Goal: Task Accomplishment & Management: Use online tool/utility

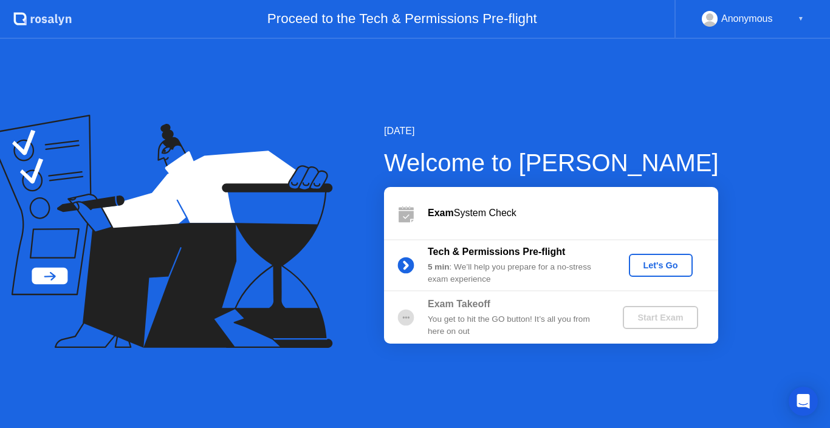
click at [655, 263] on div "Let's Go" at bounding box center [661, 266] width 54 height 10
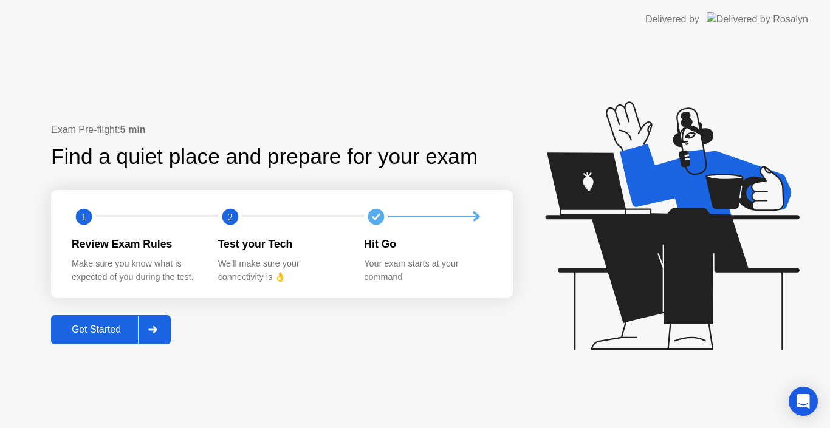
click at [105, 321] on button "Get Started" at bounding box center [111, 329] width 120 height 29
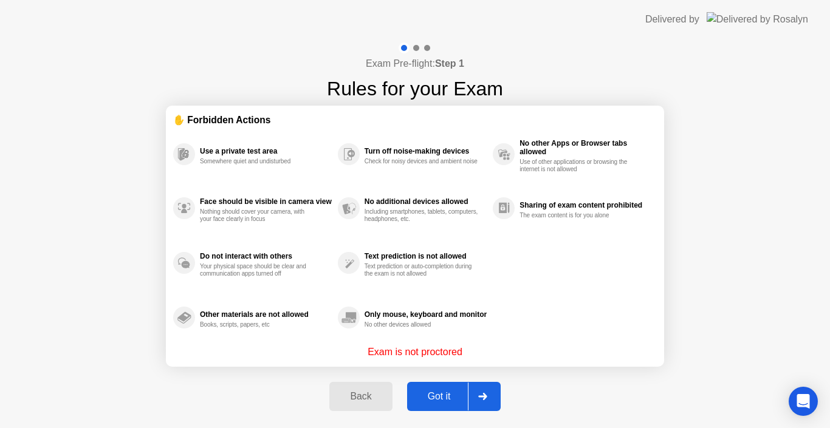
click at [447, 395] on div "Got it" at bounding box center [439, 396] width 57 height 11
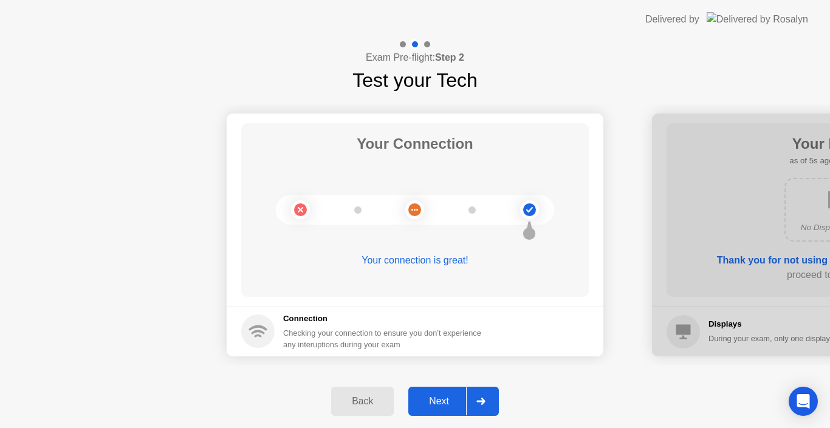
click at [442, 397] on div "Next" at bounding box center [439, 401] width 54 height 11
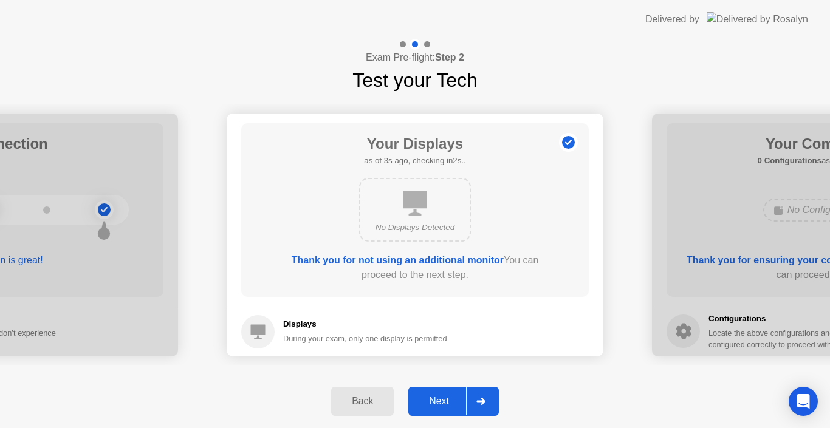
click at [442, 397] on div "Next" at bounding box center [439, 401] width 54 height 11
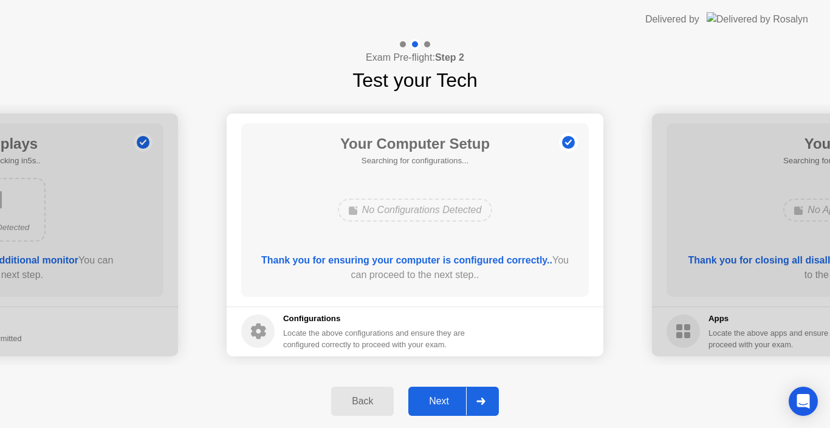
click at [442, 397] on div "Next" at bounding box center [439, 401] width 54 height 11
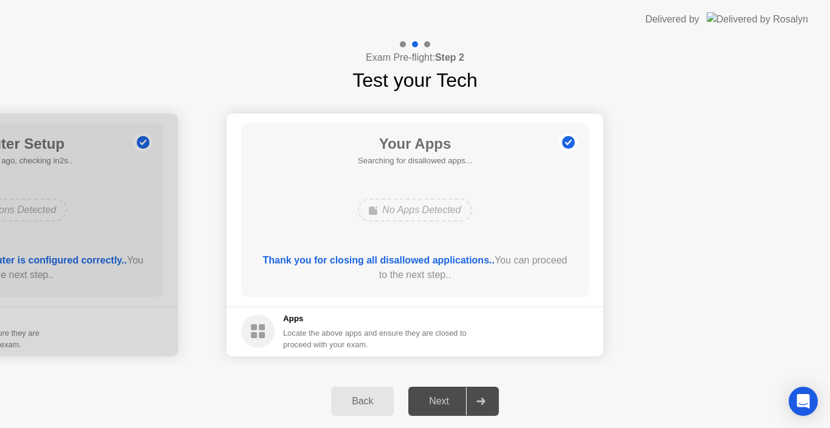
click at [346, 407] on div "Back" at bounding box center [362, 401] width 55 height 11
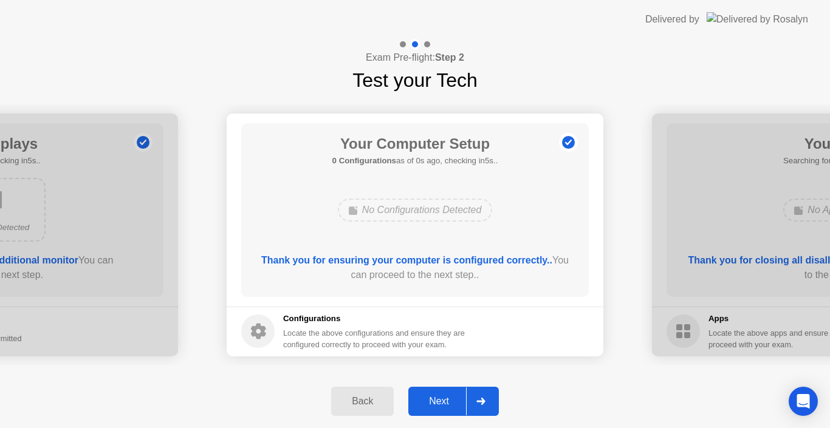
click at [435, 397] on div "Next" at bounding box center [439, 401] width 54 height 11
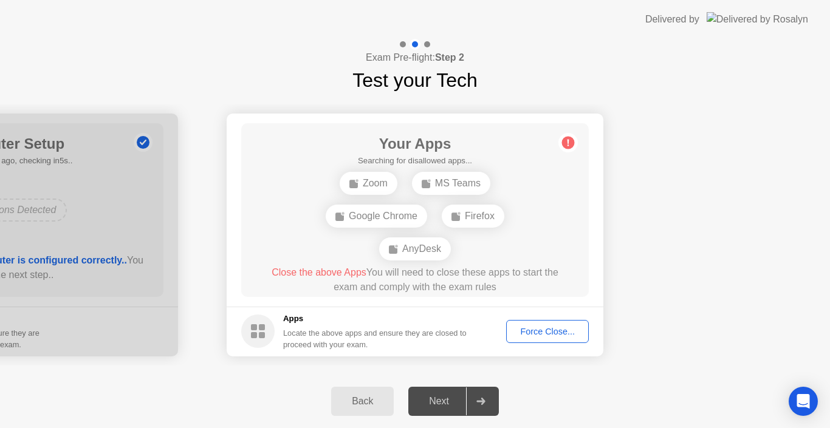
click at [562, 327] on div "Force Close..." at bounding box center [547, 332] width 74 height 10
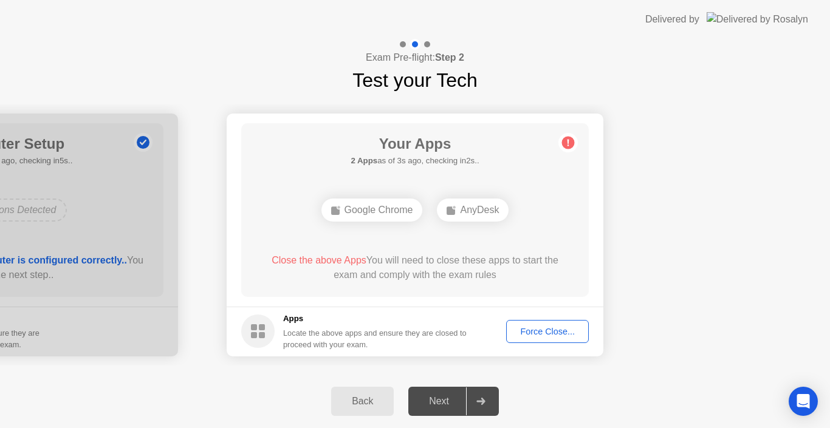
click at [434, 278] on div "Close the above Apps You will need to close these apps to start the exam and co…" at bounding box center [415, 267] width 313 height 29
click at [541, 194] on div "Google Chrome AnyDesk" at bounding box center [415, 210] width 278 height 33
click at [535, 328] on div "Force Close..." at bounding box center [547, 332] width 74 height 10
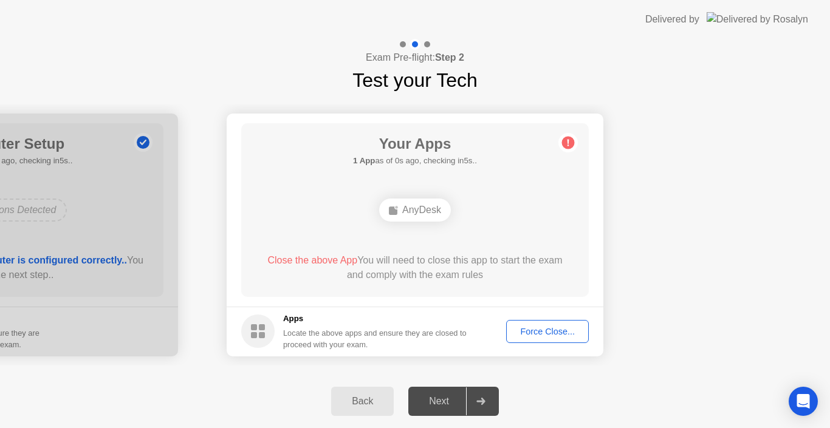
click at [504, 239] on div "Your Apps 1 App as of 0s ago, checking in5s.. AnyDesk Close the above App You w…" at bounding box center [415, 210] width 348 height 174
click at [483, 402] on icon at bounding box center [480, 401] width 9 height 7
click at [516, 196] on div "AnyDesk" at bounding box center [415, 210] width 278 height 33
click at [413, 215] on div "AnyDesk" at bounding box center [415, 210] width 72 height 23
click at [317, 258] on span "Close the above App" at bounding box center [312, 260] width 90 height 10
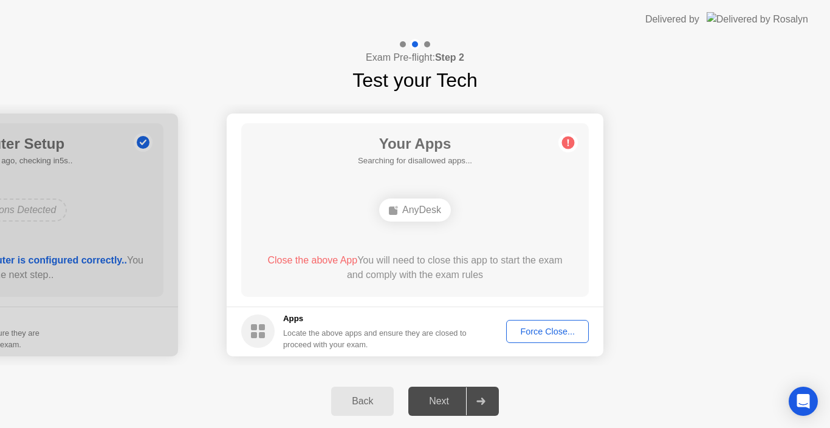
click at [465, 235] on div "Your Apps Searching for disallowed apps... AnyDesk Close the above App You will…" at bounding box center [415, 210] width 348 height 174
click at [564, 334] on div "Force Close..." at bounding box center [547, 332] width 74 height 10
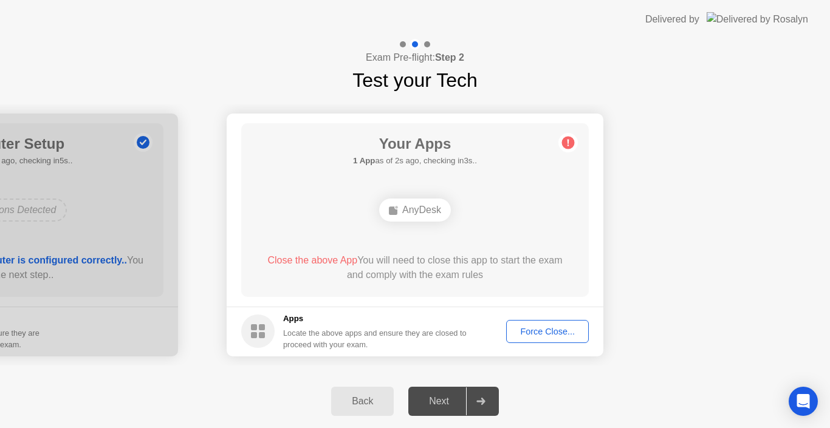
click at [365, 403] on div "Back" at bounding box center [362, 401] width 55 height 11
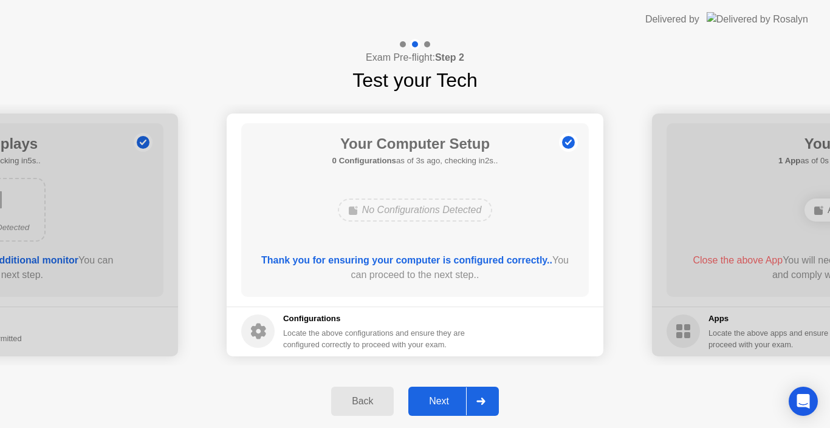
click at [457, 402] on div "Next" at bounding box center [439, 401] width 54 height 11
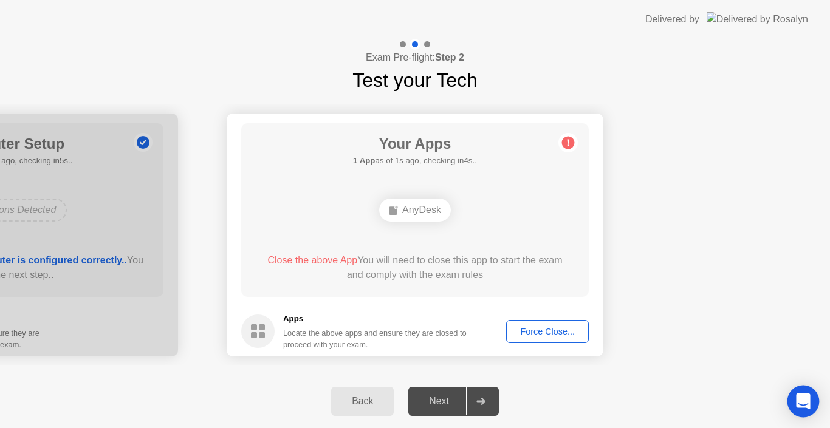
click at [795, 400] on div "Open Intercom Messenger" at bounding box center [804, 402] width 32 height 32
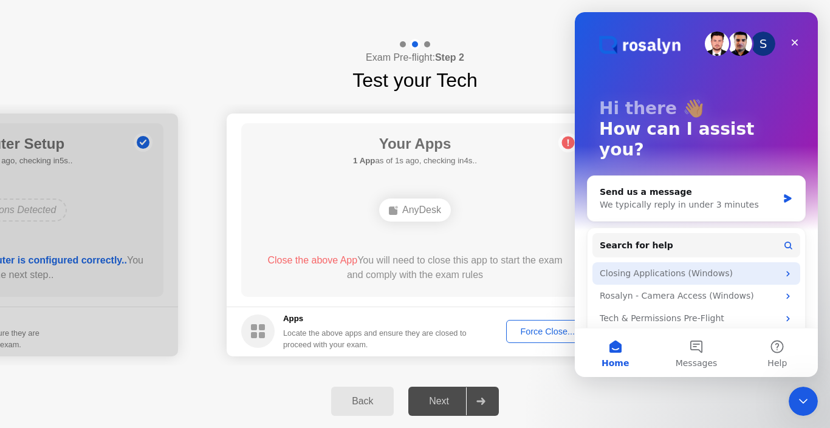
click at [688, 267] on div "Closing Applications (Windows)" at bounding box center [689, 273] width 179 height 13
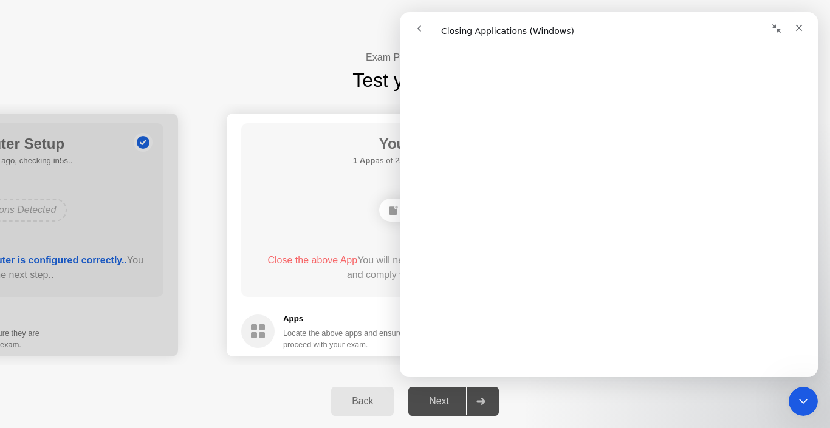
scroll to position [1140, 0]
click at [206, 372] on div "Your Connection Your connection is great! Connection Checking your connection t…" at bounding box center [415, 235] width 830 height 280
click at [804, 26] on div "Close" at bounding box center [799, 28] width 22 height 22
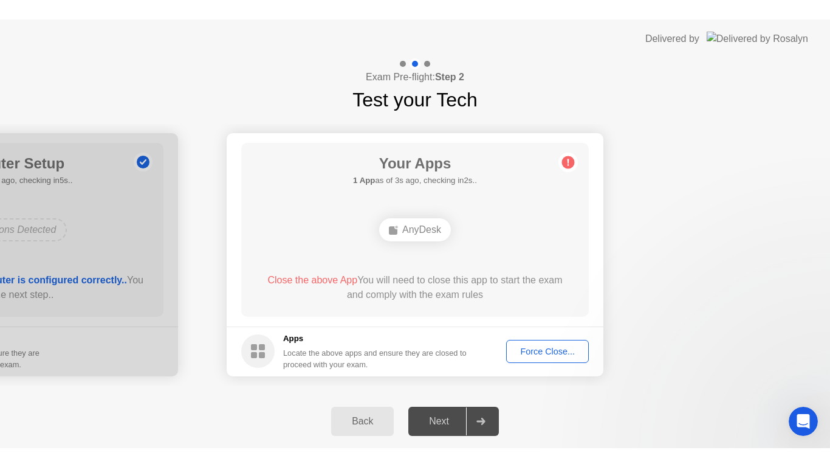
scroll to position [0, 0]
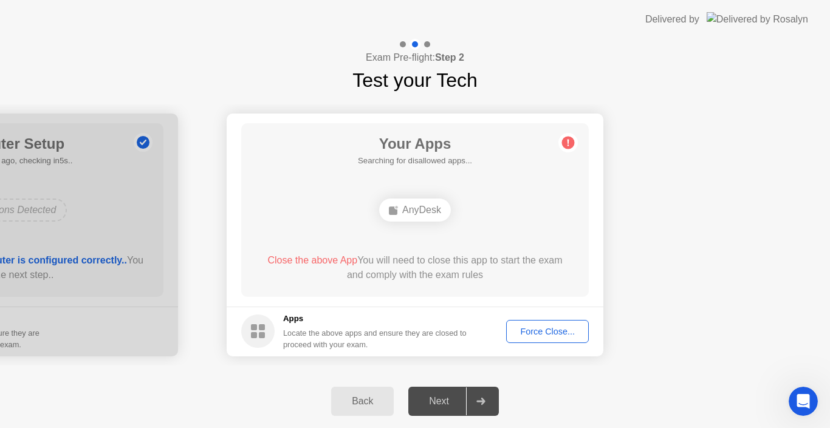
click at [602, 208] on main "Your Apps Searching for disallowed apps... AnyDesk Close the above App You will…" at bounding box center [415, 210] width 377 height 193
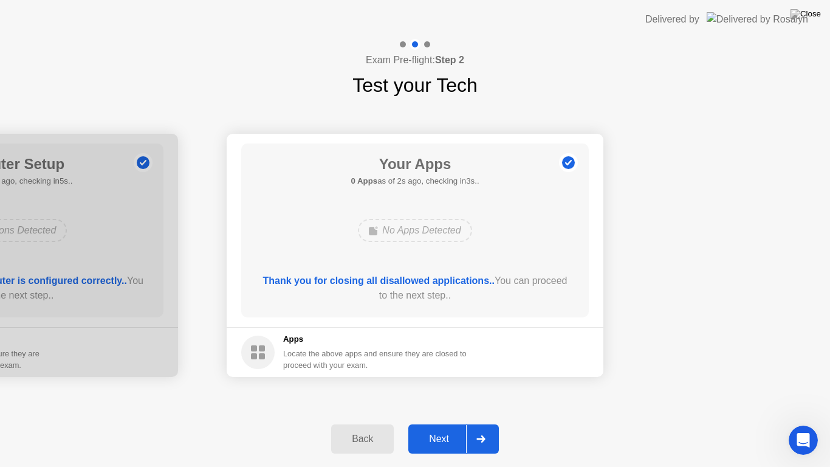
click at [432, 428] on div "Next" at bounding box center [439, 438] width 54 height 11
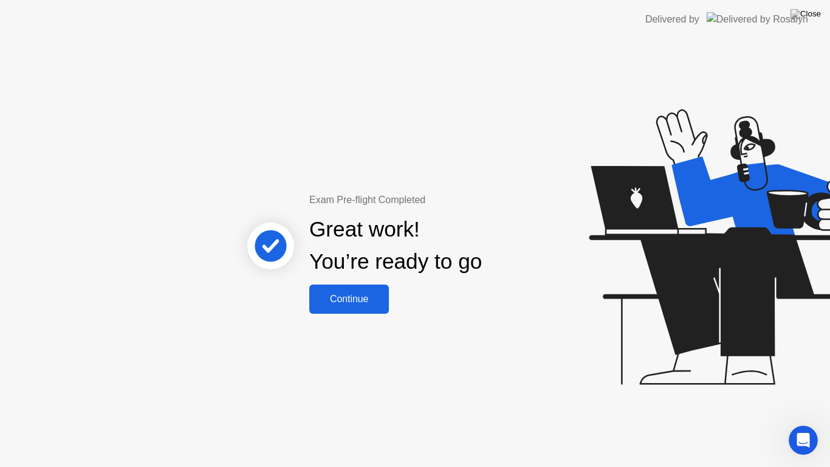
click at [356, 300] on div "Continue" at bounding box center [349, 298] width 72 height 11
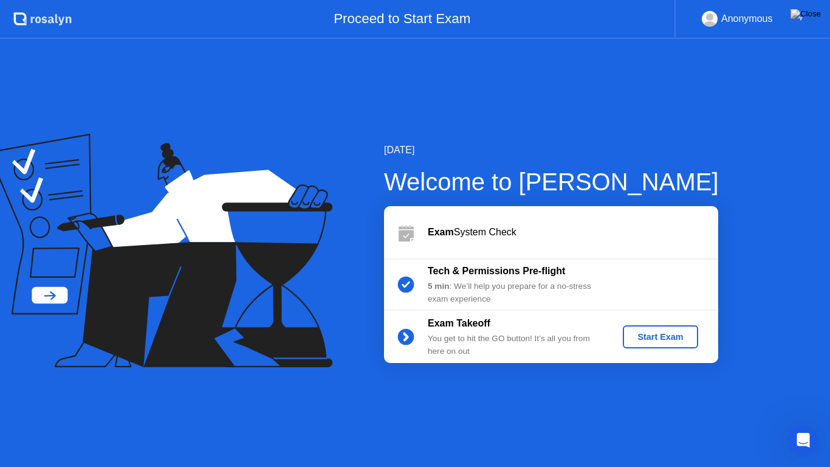
click at [659, 335] on div "Start Exam" at bounding box center [660, 337] width 65 height 10
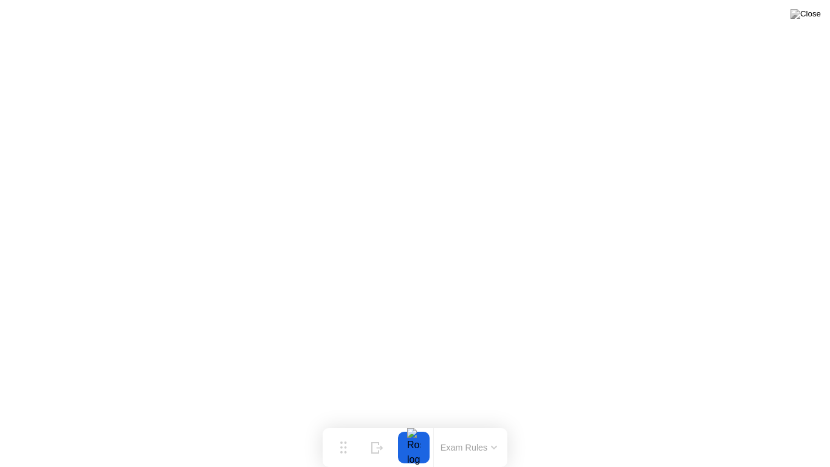
click at [806, 22] on button at bounding box center [806, 14] width 36 height 16
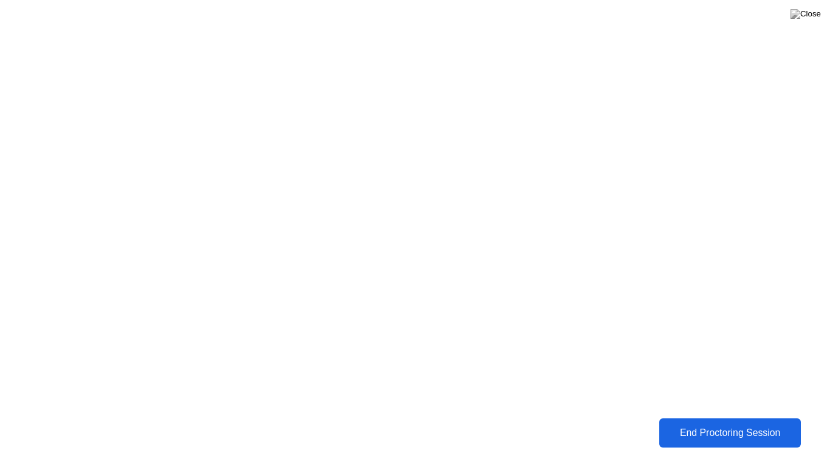
click at [705, 428] on div "End Proctoring Session" at bounding box center [730, 432] width 134 height 11
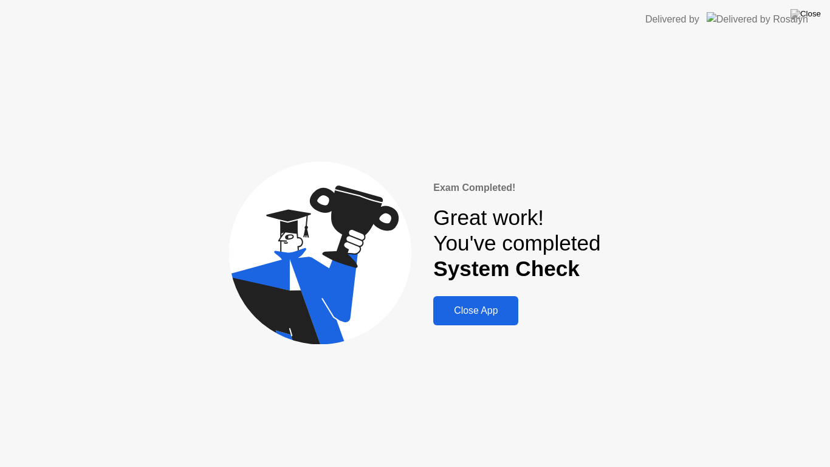
click at [476, 310] on div "Close App" at bounding box center [476, 310] width 78 height 11
